Goal: Register for event/course

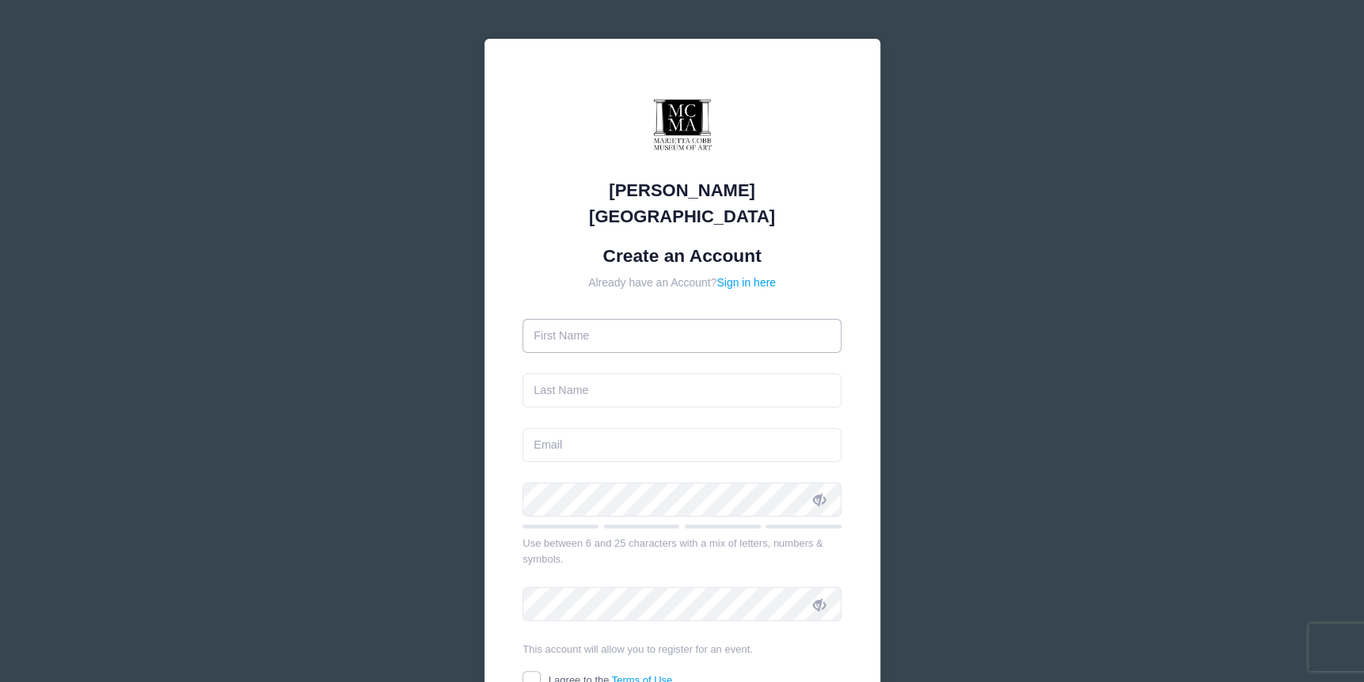
click at [676, 319] on input "text" at bounding box center [681, 336] width 319 height 34
type input "[PERSON_NAME]"
click at [535, 374] on input "text" at bounding box center [681, 391] width 319 height 34
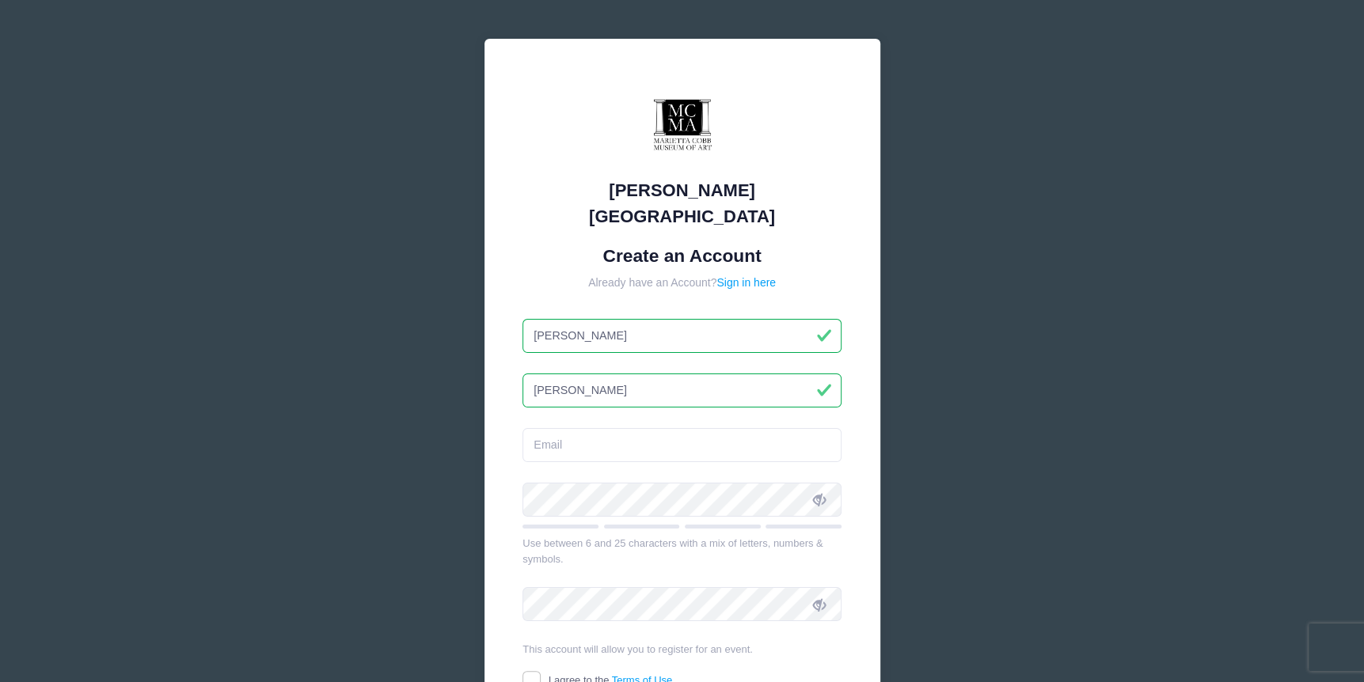
type input "[PERSON_NAME]"
click at [544, 433] on input "email" at bounding box center [681, 445] width 319 height 34
type input "[EMAIL_ADDRESS][DOMAIN_NAME]"
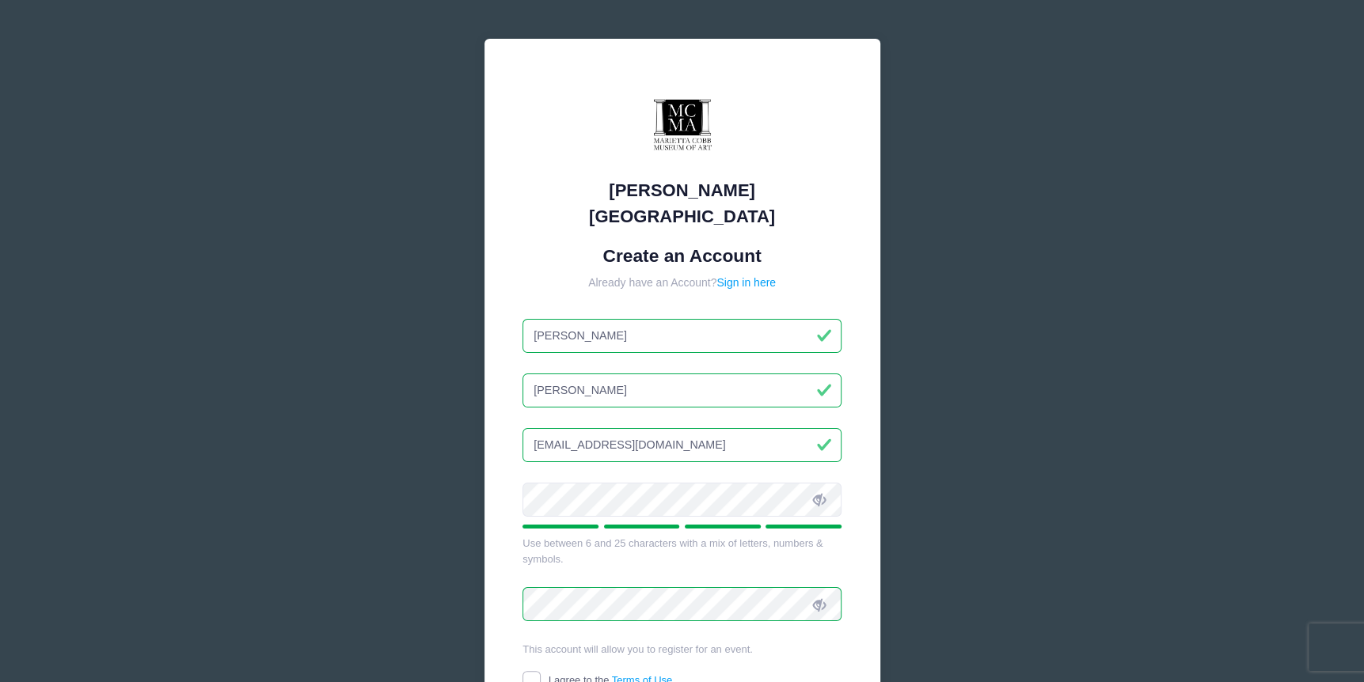
click at [530, 671] on input "I agree to the Terms of Use" at bounding box center [531, 680] width 18 height 18
checkbox input "true"
click at [829, 639] on form "Create an Account Already have an Account? Sign in here [PERSON_NAME] [EMAIL_AD…" at bounding box center [681, 495] width 319 height 500
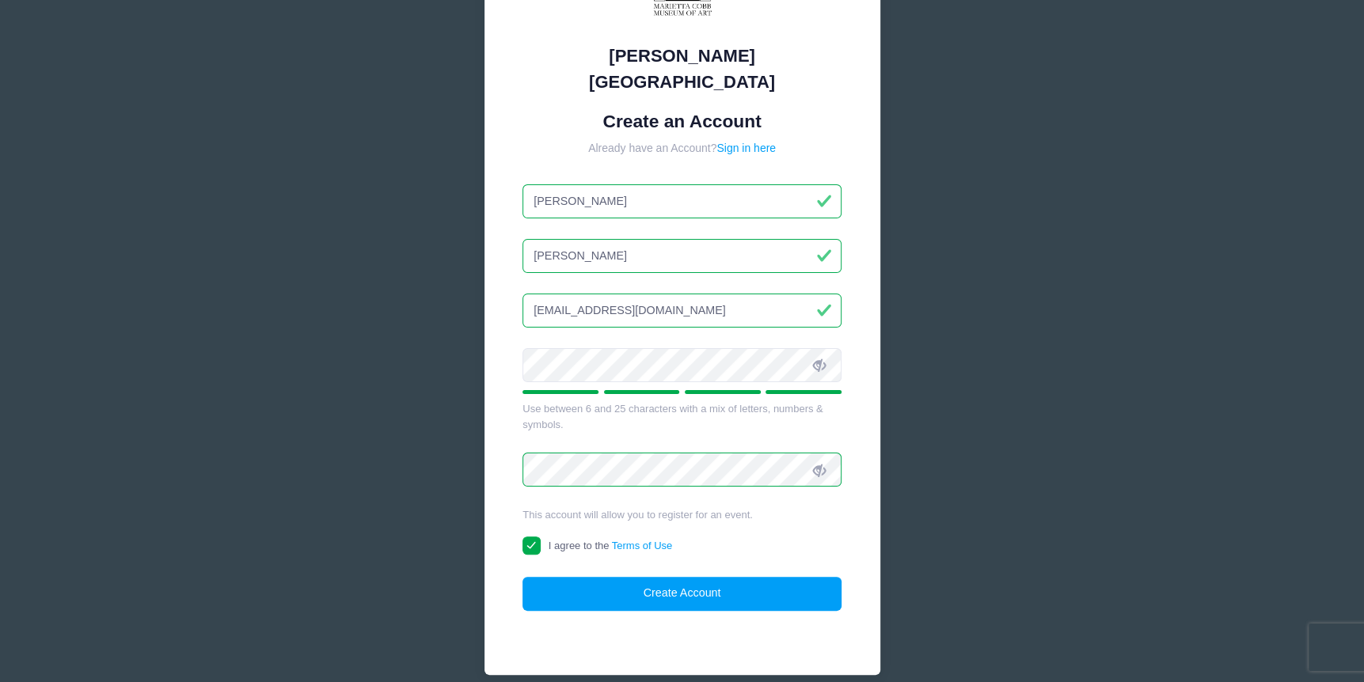
scroll to position [177, 0]
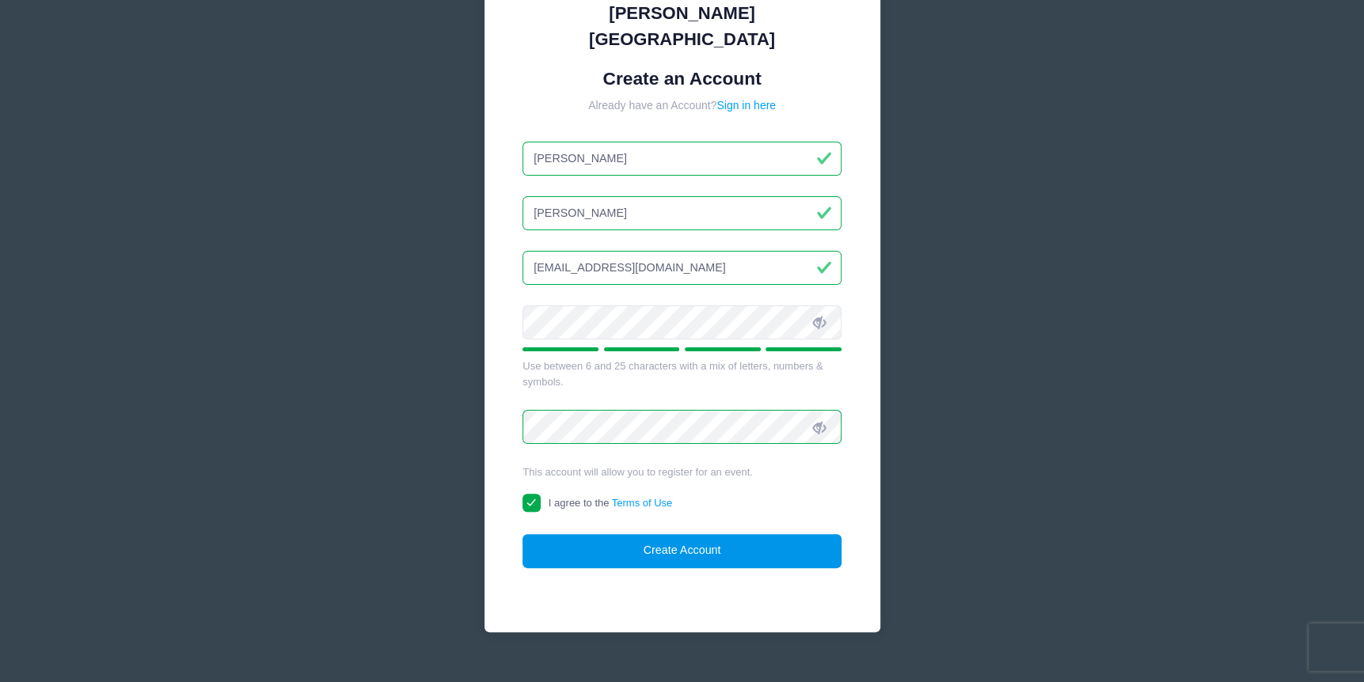
click at [689, 534] on button "Create Account" at bounding box center [681, 551] width 319 height 34
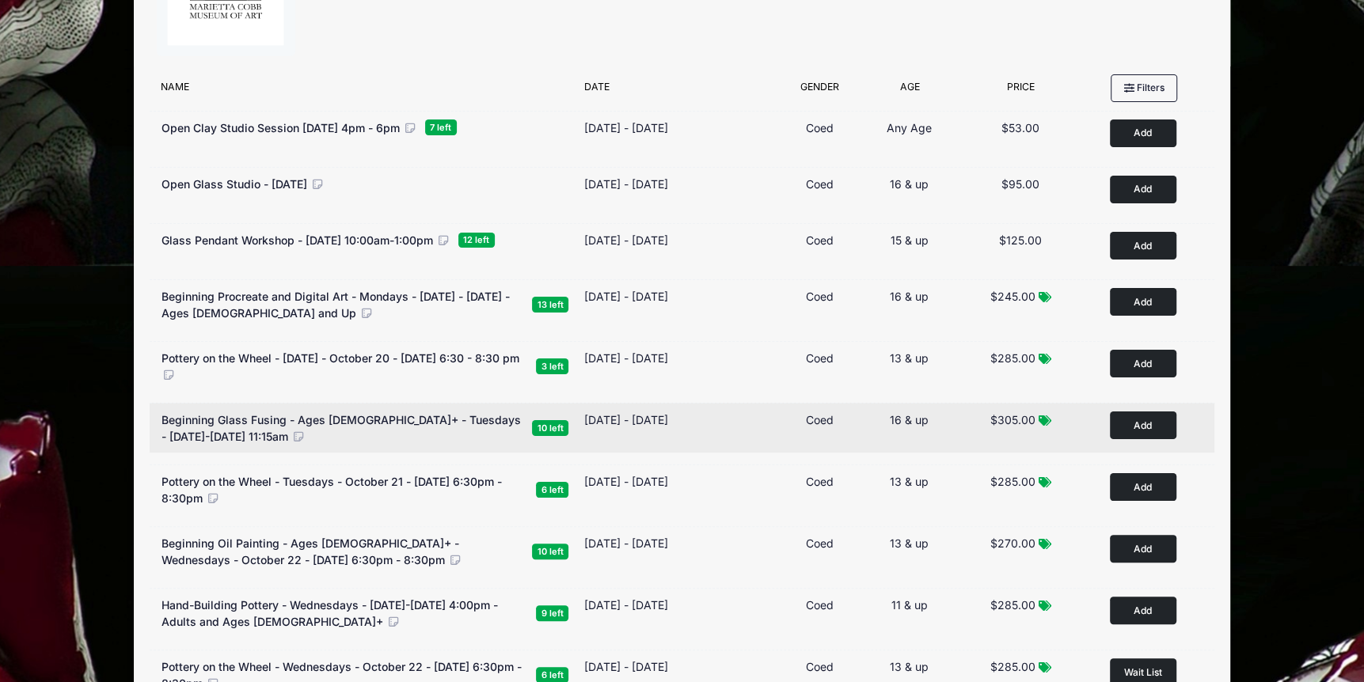
scroll to position [317, 0]
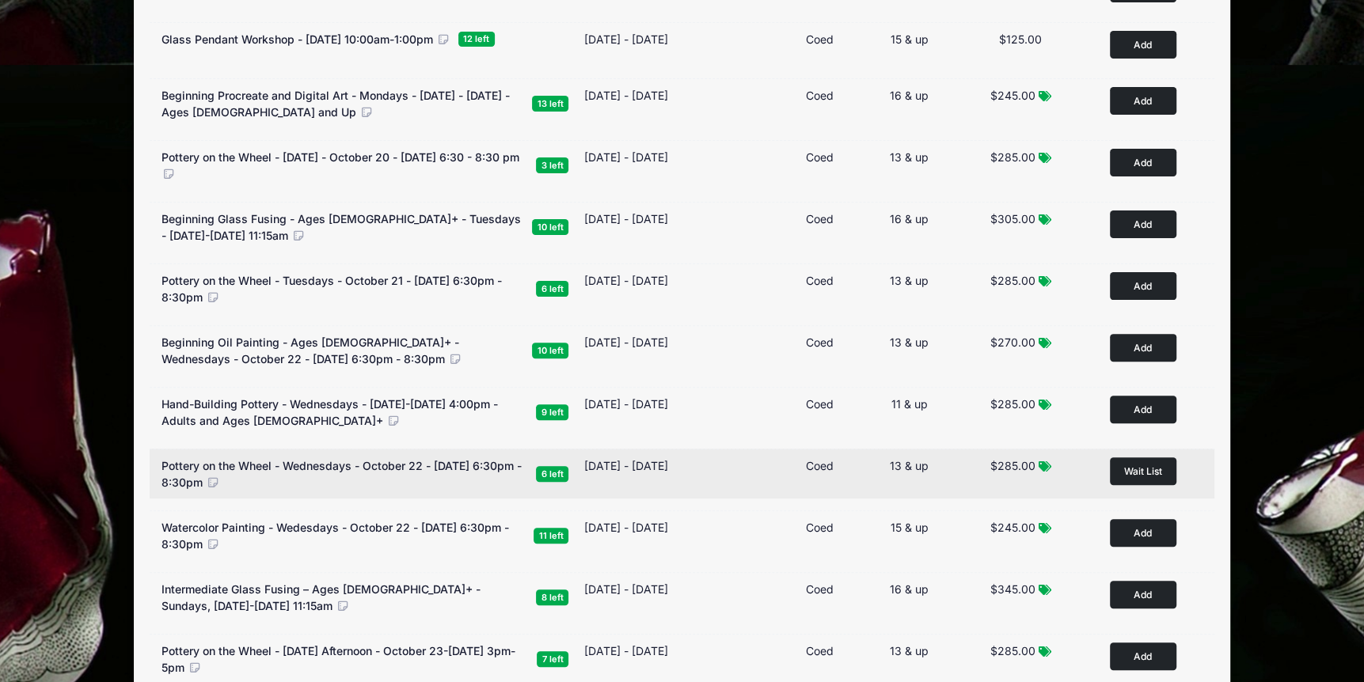
click at [795, 483] on div "Type Coed" at bounding box center [819, 473] width 85 height 33
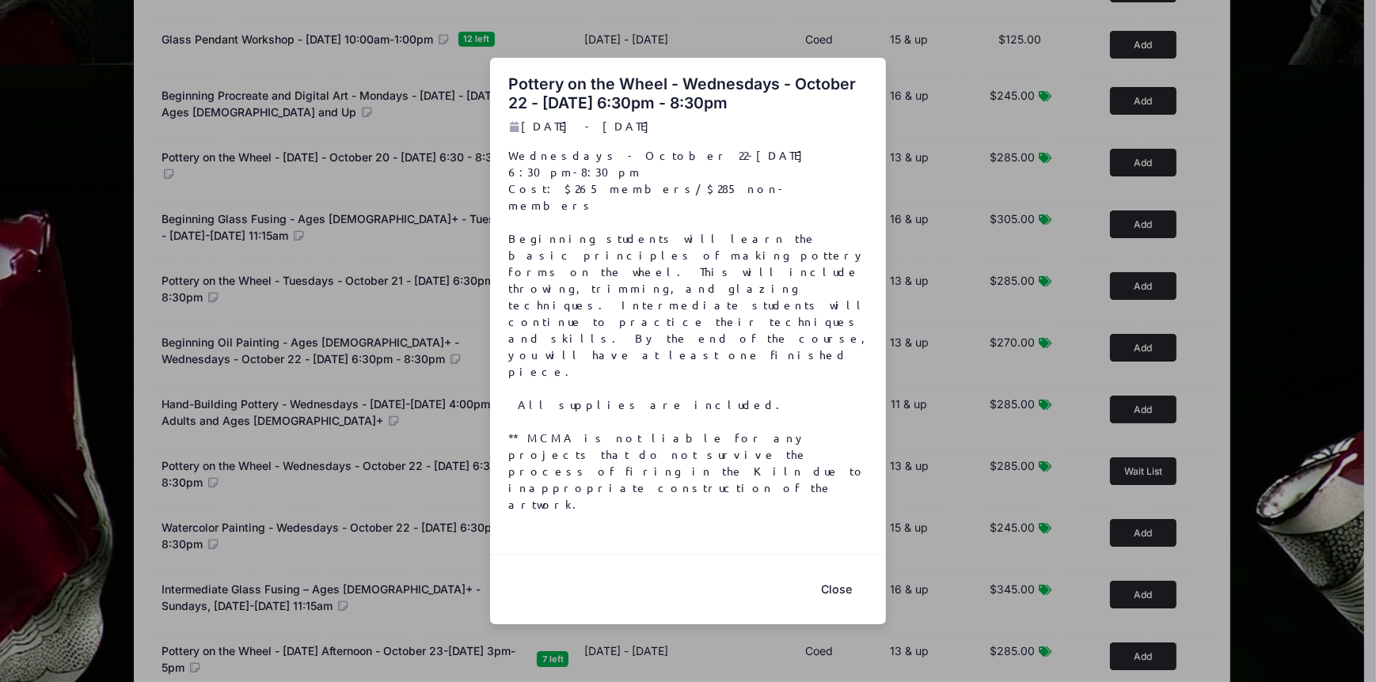
click at [836, 573] on button "Close" at bounding box center [835, 590] width 63 height 34
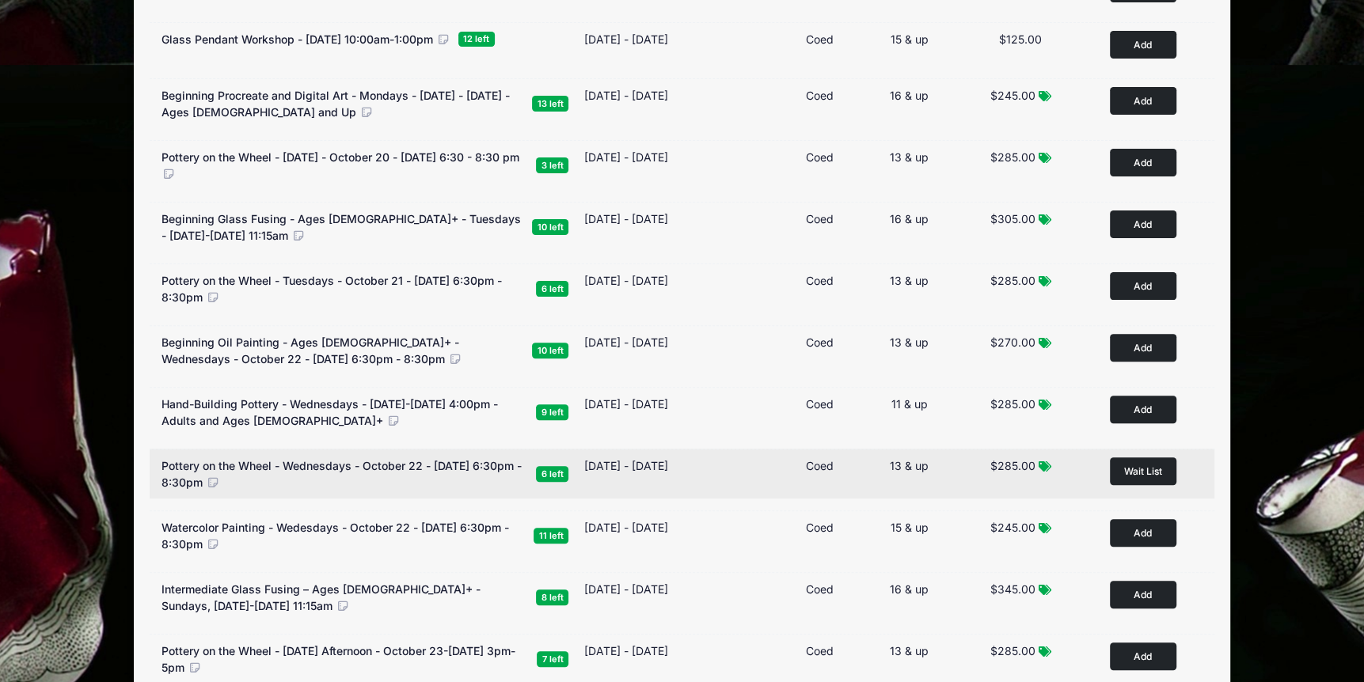
click at [1142, 468] on span "Wait List" at bounding box center [1143, 471] width 38 height 12
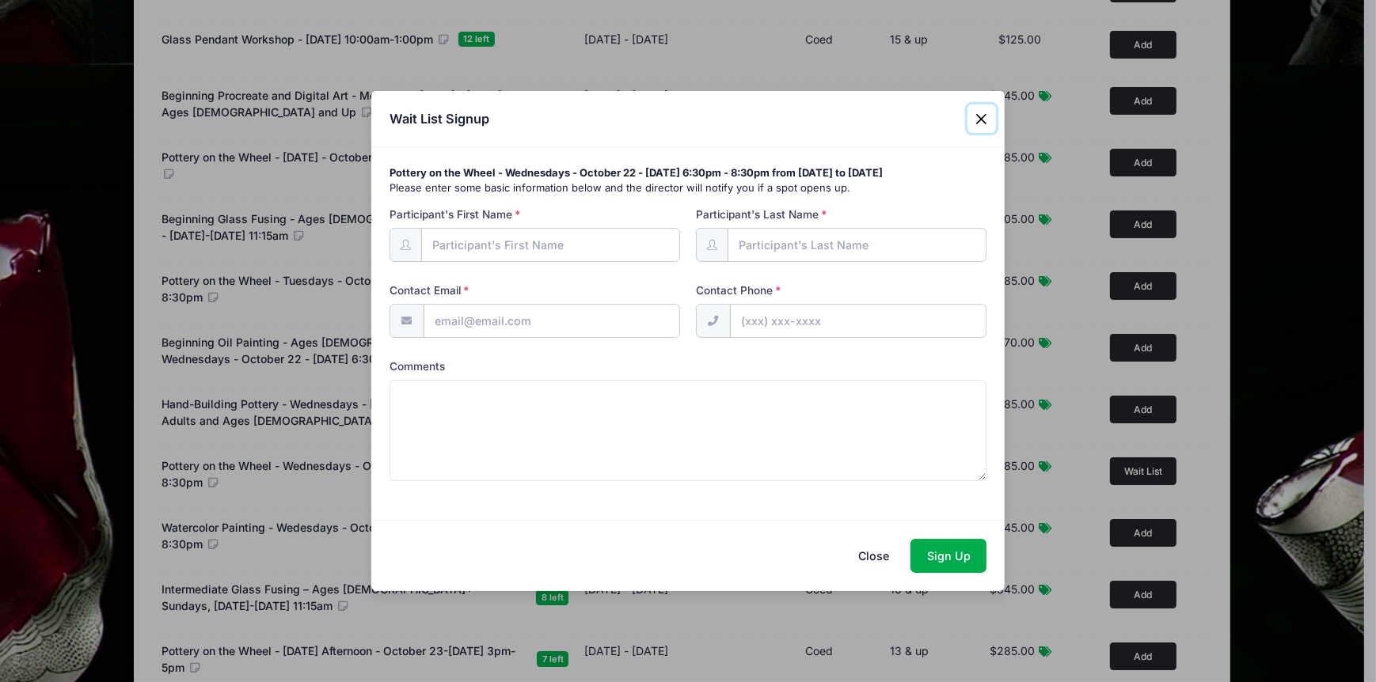
click at [974, 108] on button "Close" at bounding box center [981, 118] width 28 height 28
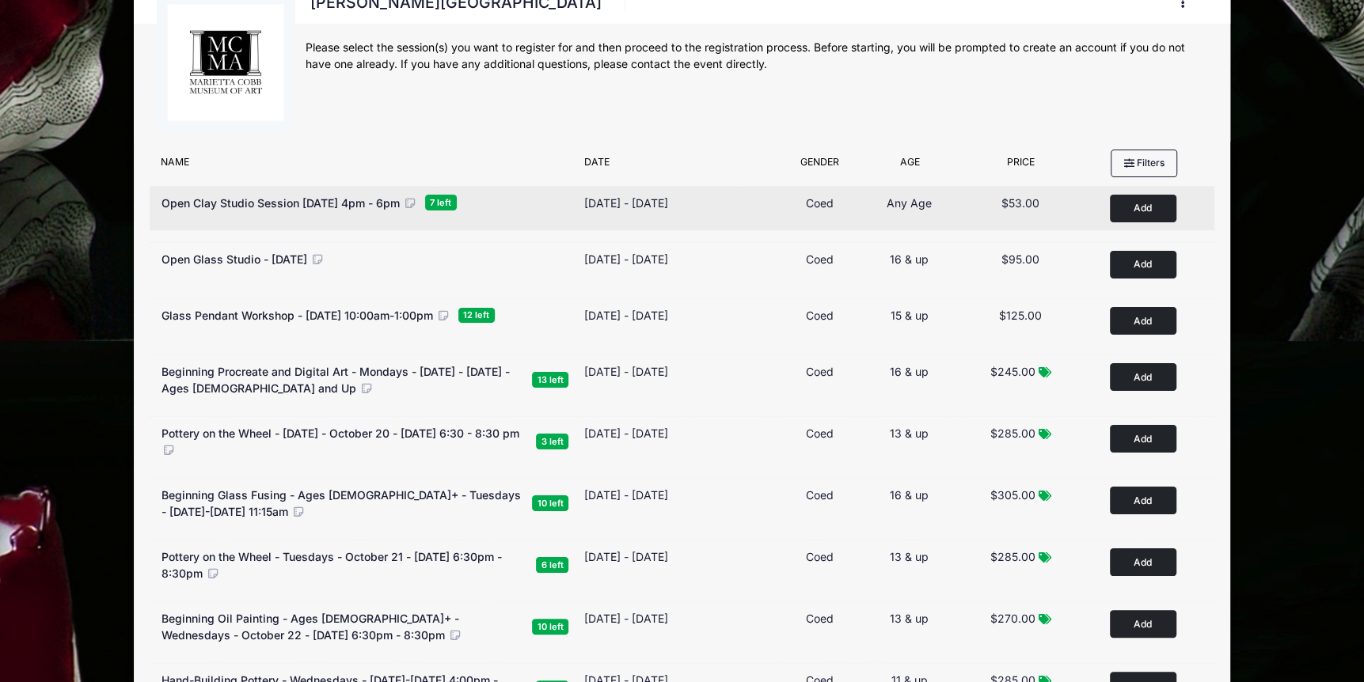
scroll to position [0, 0]
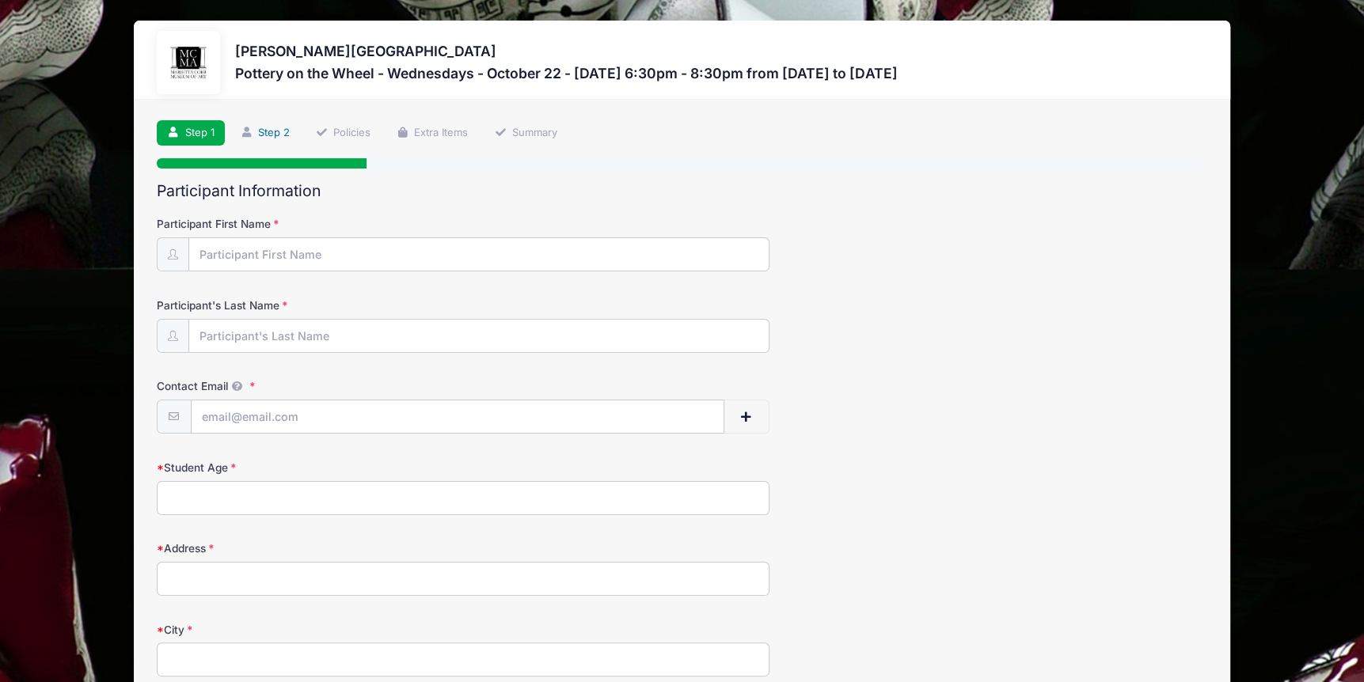
click at [280, 130] on link "Step 2" at bounding box center [265, 133] width 70 height 26
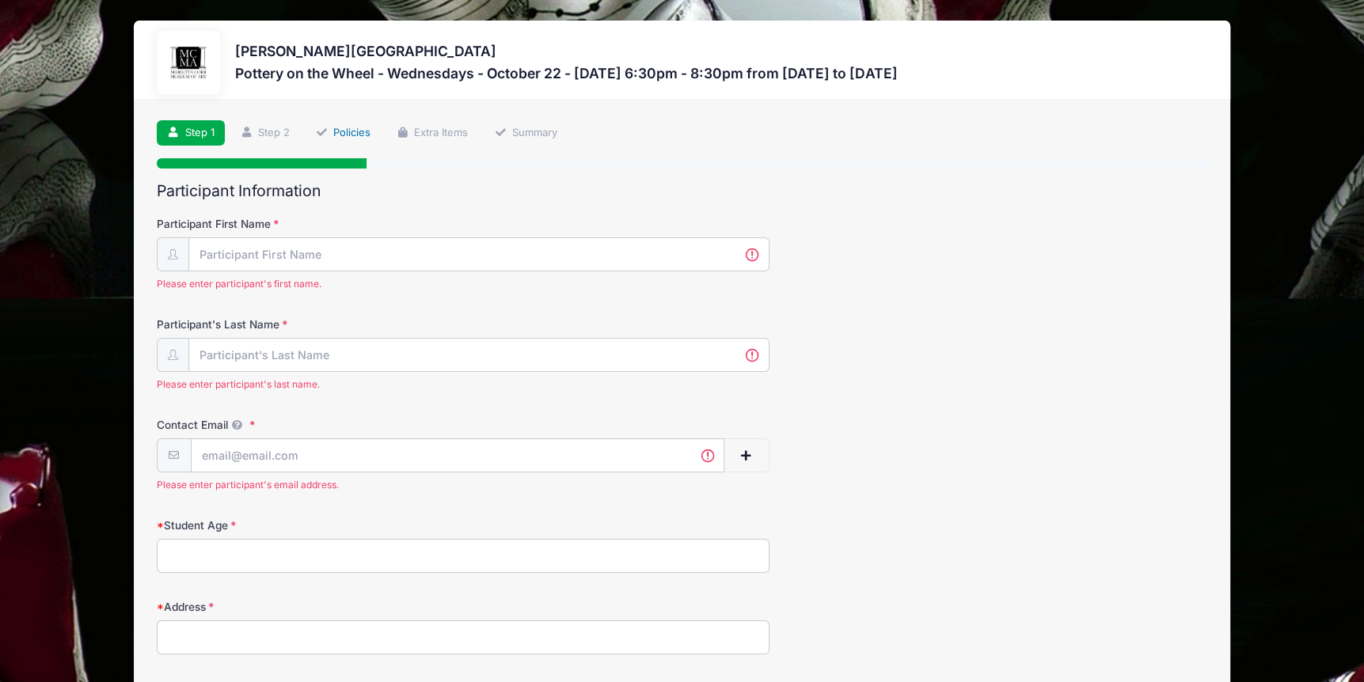
click at [341, 130] on link "Policies" at bounding box center [343, 133] width 76 height 26
click at [433, 135] on link "Extra Items" at bounding box center [432, 133] width 93 height 26
